Goal: Find contact information: Find contact information

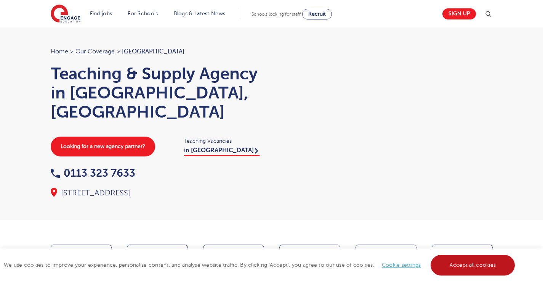
click at [458, 272] on link "Accept all cookies" at bounding box center [473, 265] width 85 height 21
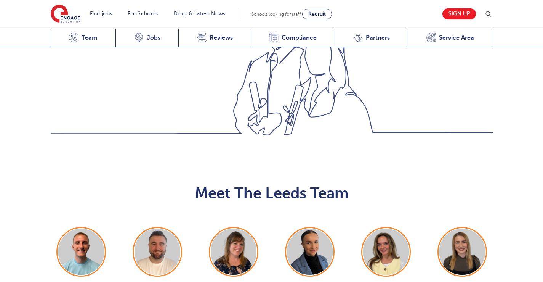
scroll to position [786, 0]
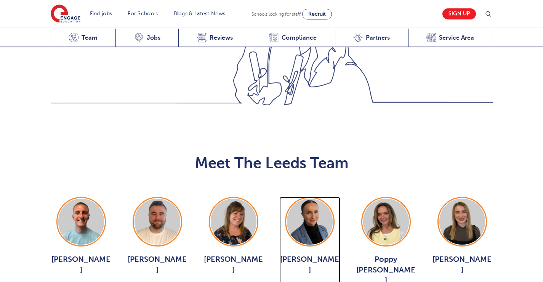
click at [312, 199] on img at bounding box center [310, 222] width 46 height 46
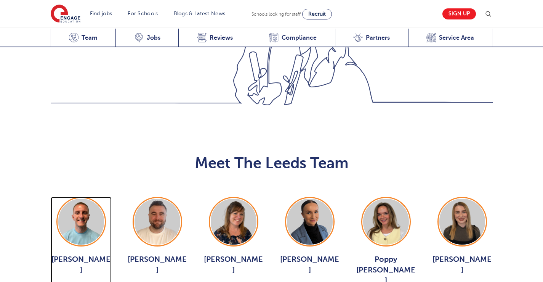
click at [78, 197] on div "George Dignam View Jobs >" at bounding box center [81, 245] width 61 height 96
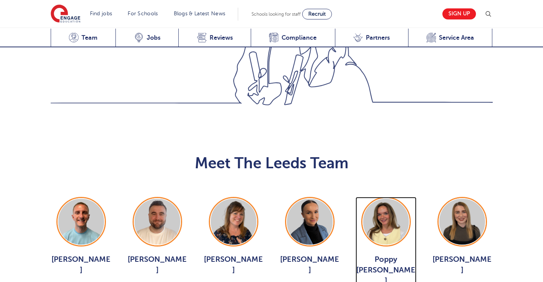
click at [389, 197] on div "Poppy Burnside View Jobs >" at bounding box center [386, 250] width 61 height 107
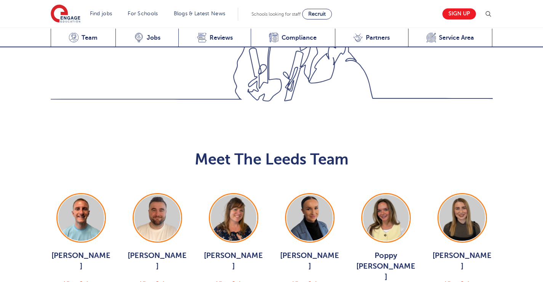
scroll to position [792, 0]
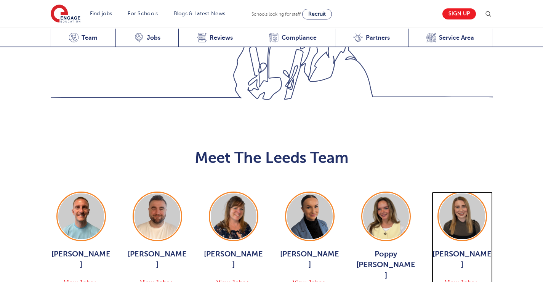
click at [460, 249] on span "Layla McCosker" at bounding box center [462, 259] width 61 height 21
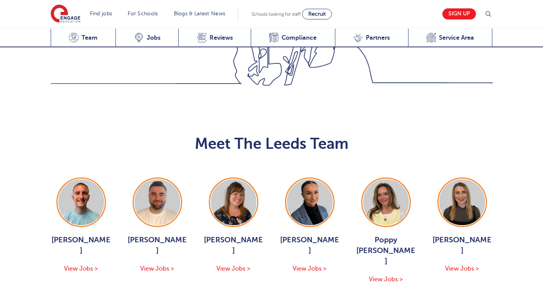
scroll to position [808, 0]
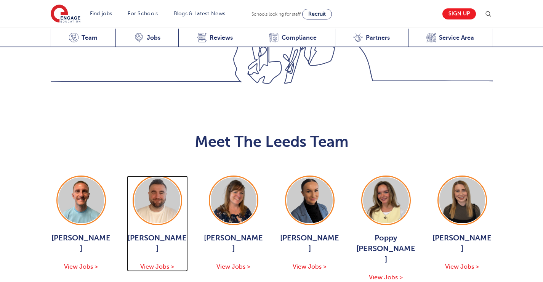
click at [158, 233] on span "Chris Rushton" at bounding box center [157, 243] width 61 height 21
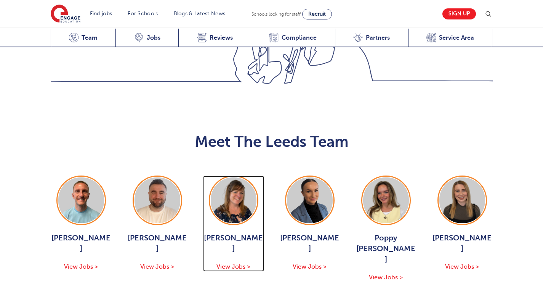
click at [238, 233] on span "Joanne Wright" at bounding box center [233, 243] width 61 height 21
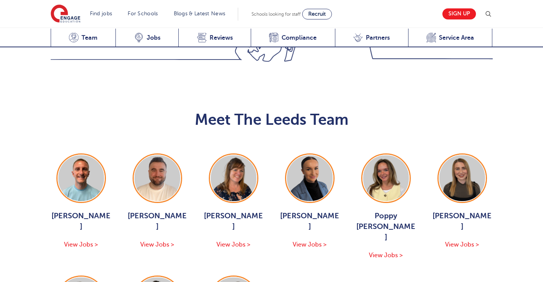
scroll to position [831, 0]
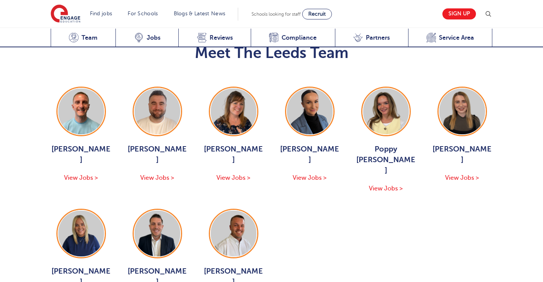
scroll to position [905, 0]
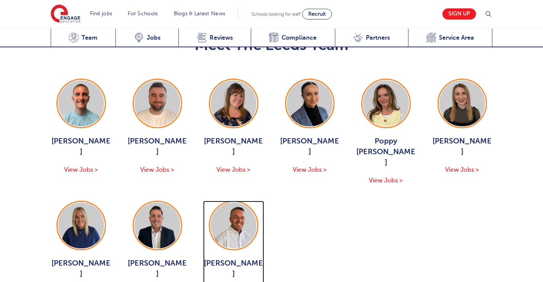
click at [226, 258] on span "Liam Ffrench" at bounding box center [233, 268] width 61 height 21
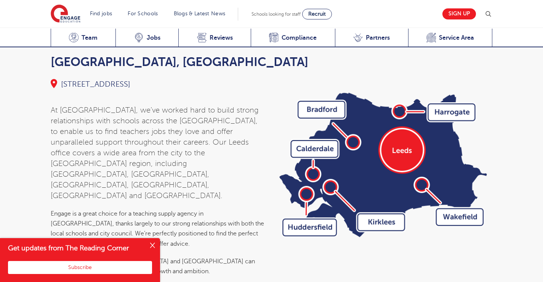
scroll to position [2622, 0]
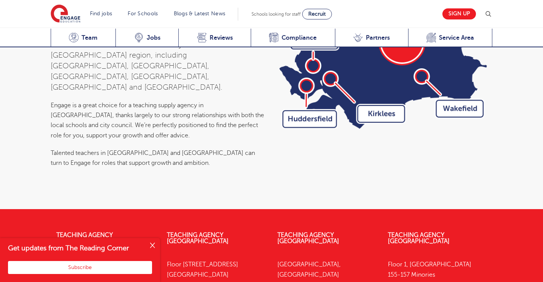
click at [154, 243] on button "Close" at bounding box center [152, 245] width 15 height 15
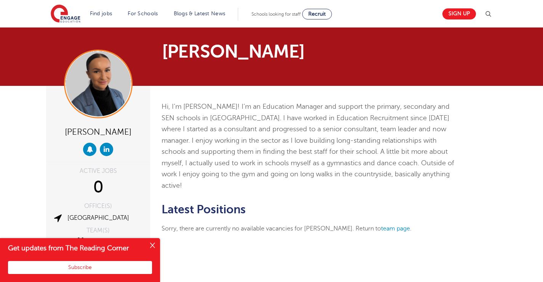
scroll to position [1, 0]
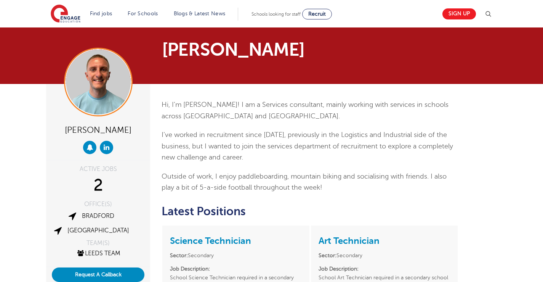
scroll to position [3, 0]
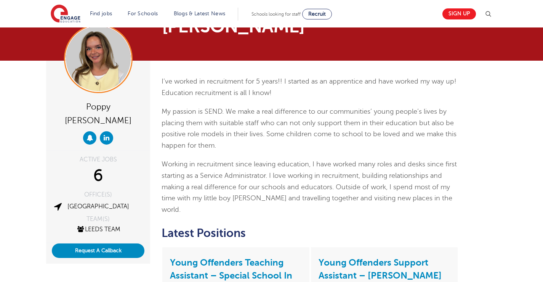
scroll to position [33, 0]
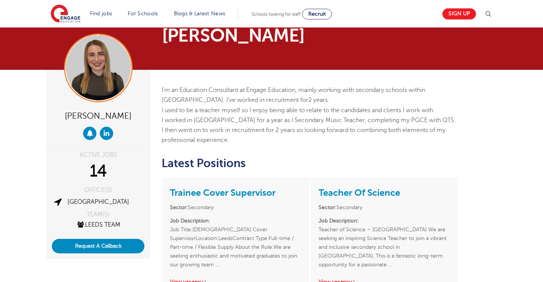
scroll to position [17, 0]
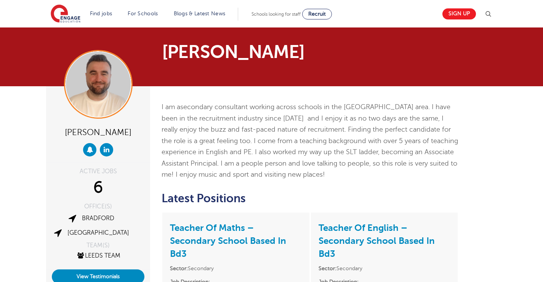
scroll to position [3, 0]
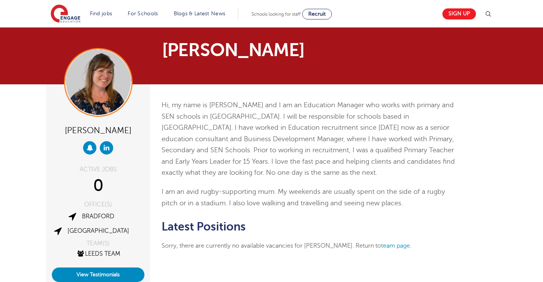
scroll to position [3, 0]
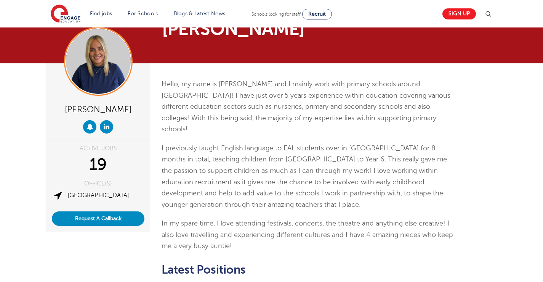
scroll to position [23, 0]
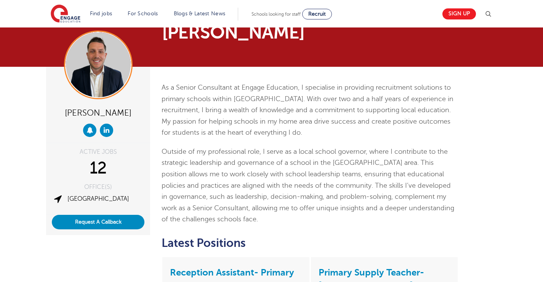
scroll to position [20, 0]
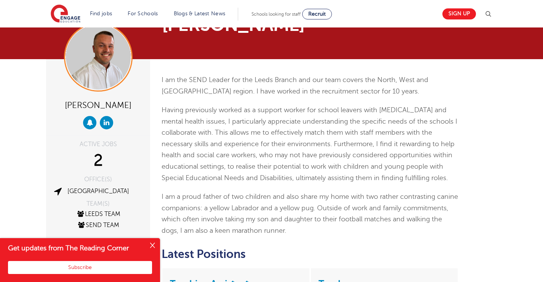
scroll to position [94, 0]
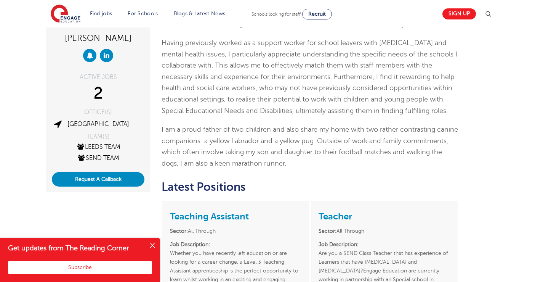
click at [151, 246] on button "Close" at bounding box center [152, 245] width 15 height 15
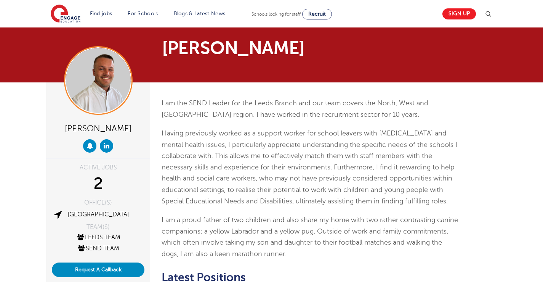
scroll to position [0, 0]
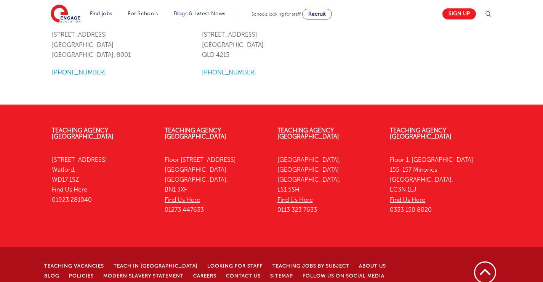
scroll to position [1009, 0]
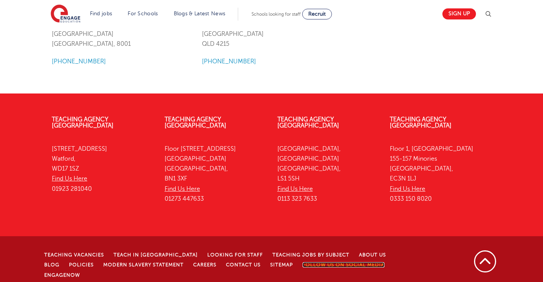
click at [349, 262] on link "Follow us on Social Media" at bounding box center [344, 264] width 82 height 5
